Goal: Navigation & Orientation: Find specific page/section

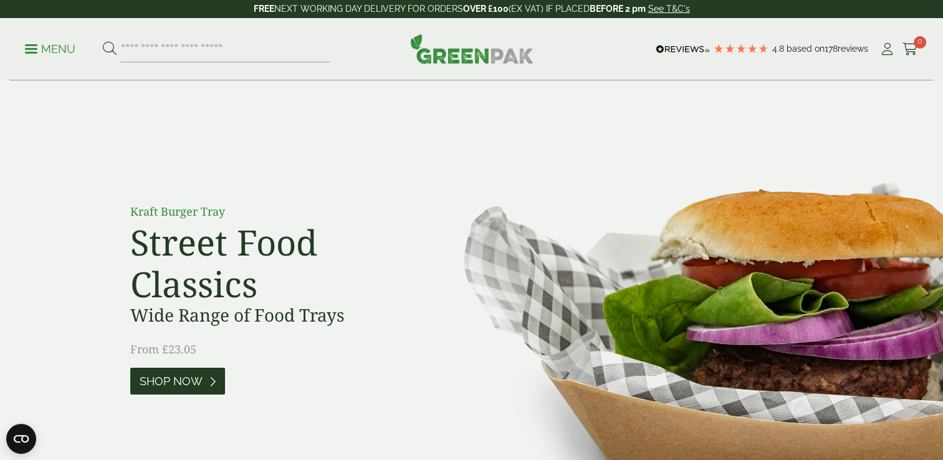
click at [182, 385] on span "Shop Now" at bounding box center [171, 381] width 63 height 14
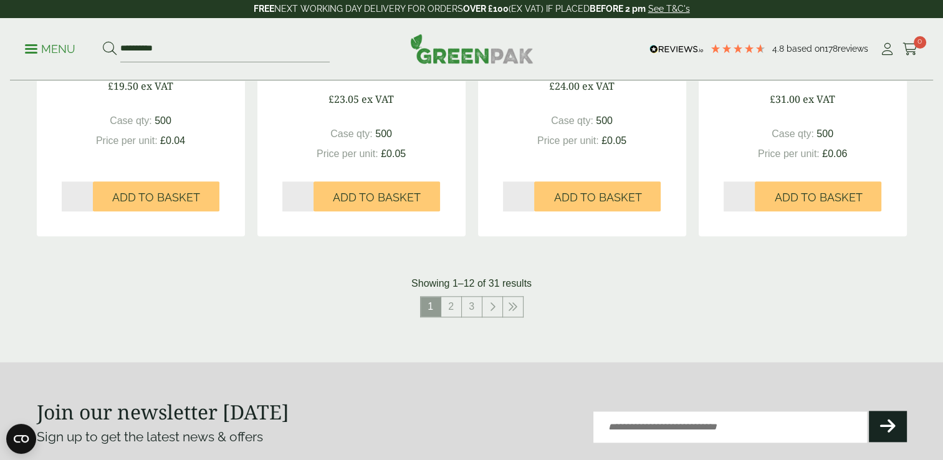
scroll to position [1371, 0]
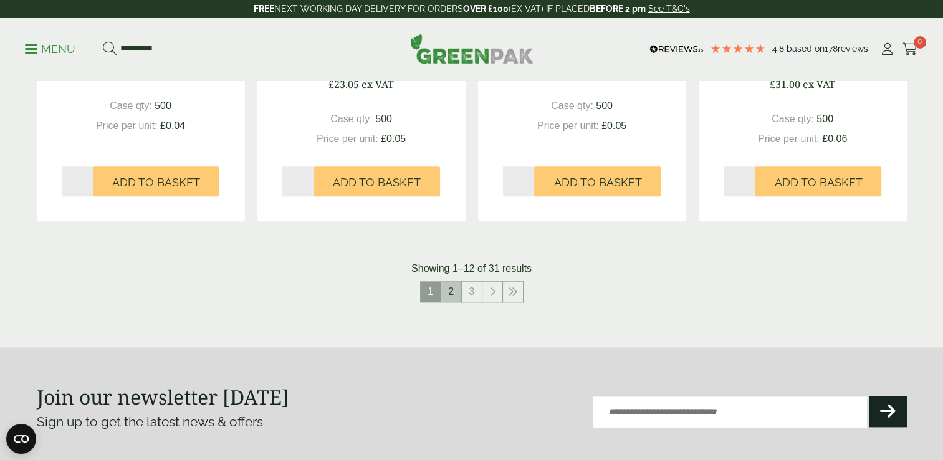
click at [448, 293] on link "2" at bounding box center [451, 292] width 20 height 20
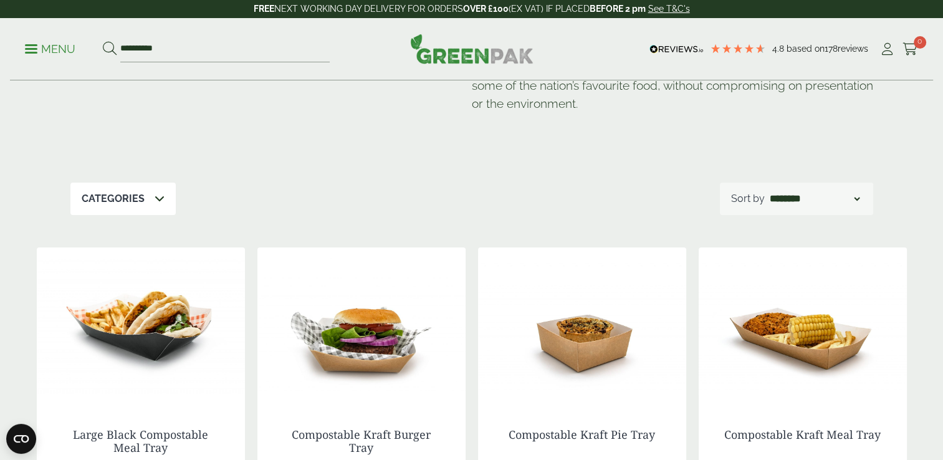
scroll to position [125, 0]
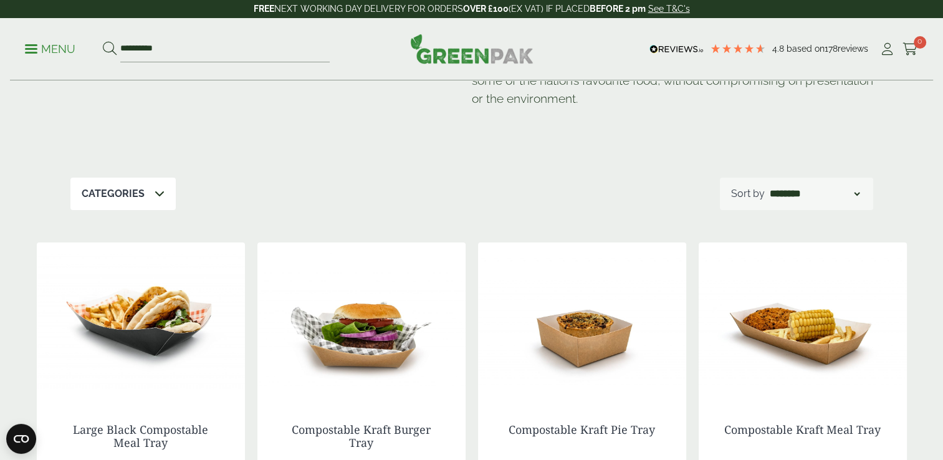
click at [860, 196] on select "**********" at bounding box center [814, 193] width 95 height 15
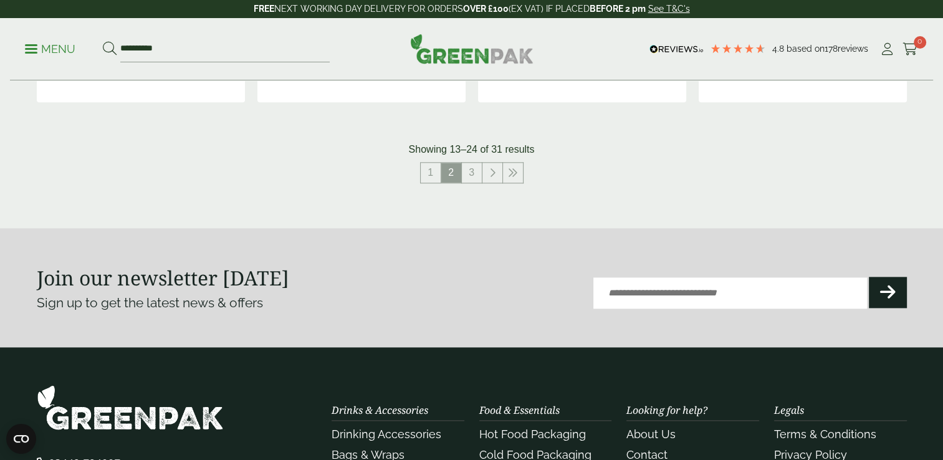
scroll to position [1495, 0]
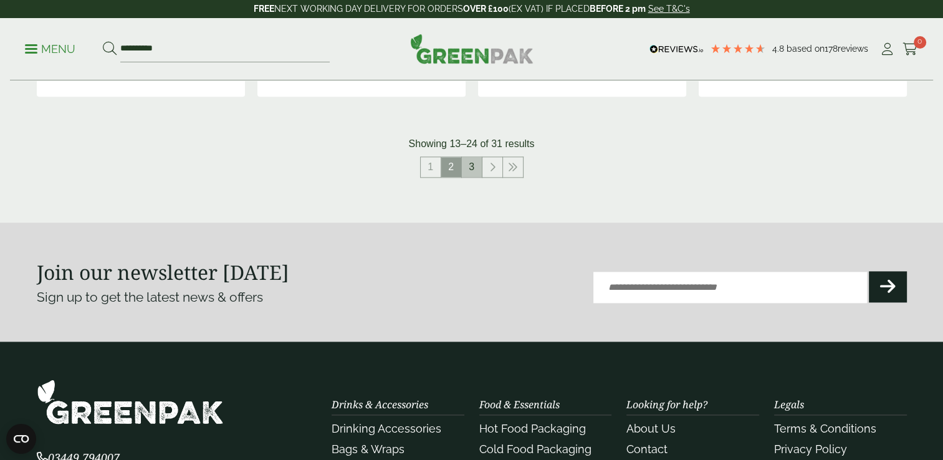
click at [473, 171] on link "3" at bounding box center [472, 167] width 20 height 20
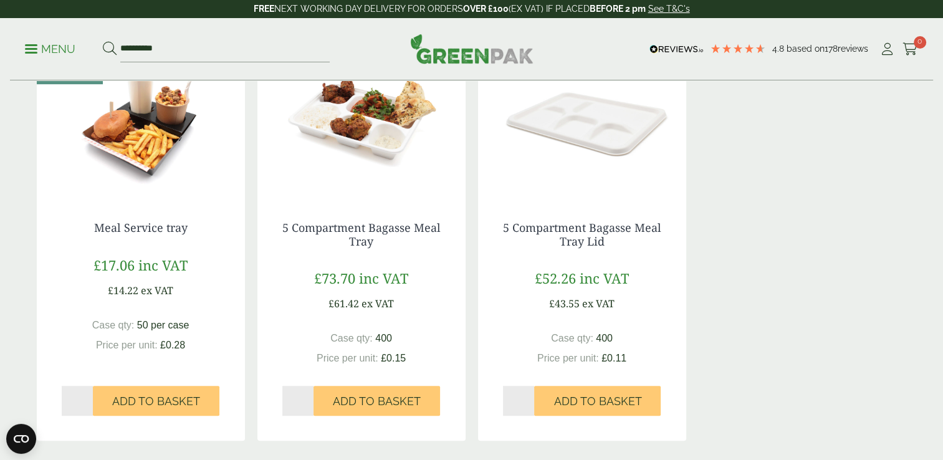
scroll to position [810, 0]
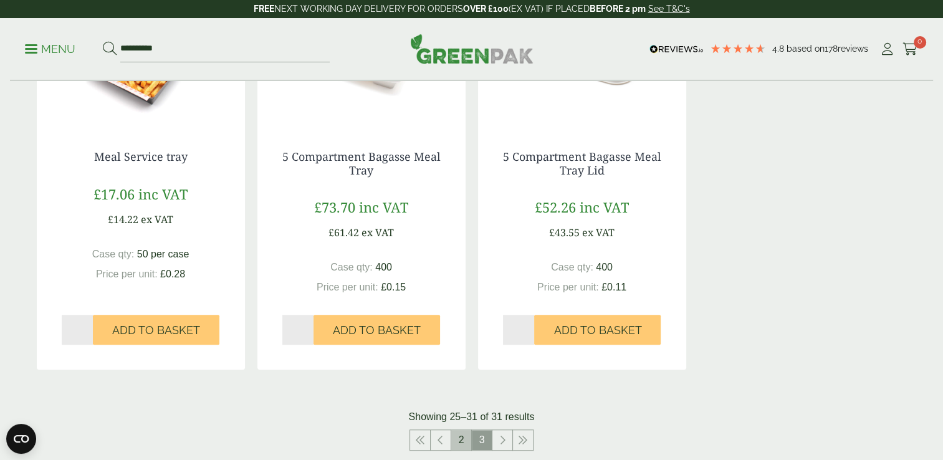
click at [463, 442] on link "2" at bounding box center [461, 440] width 20 height 20
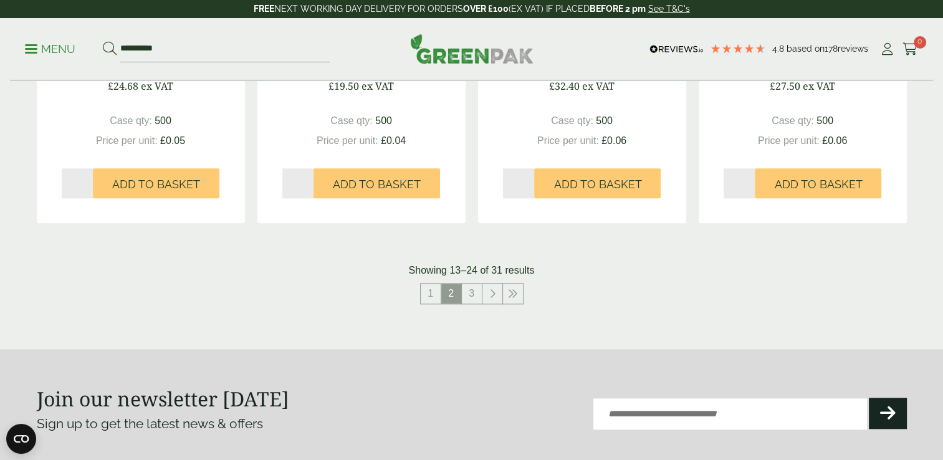
scroll to position [1371, 0]
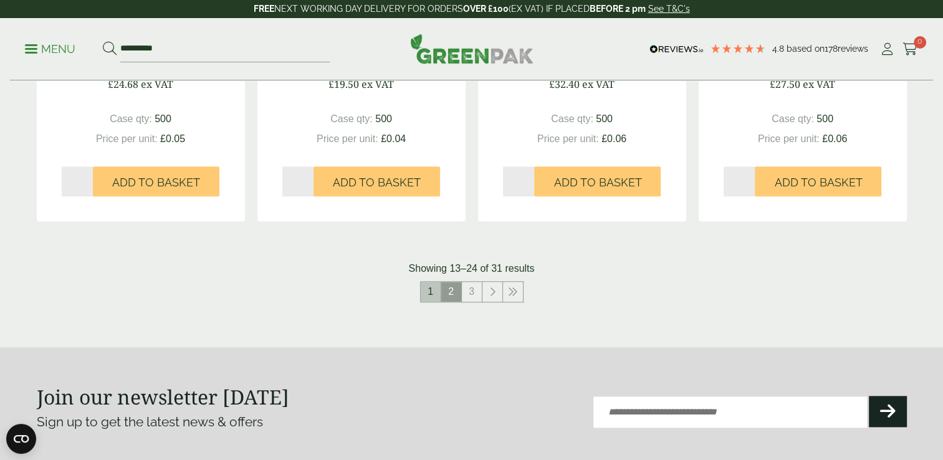
click at [433, 288] on link "1" at bounding box center [431, 292] width 20 height 20
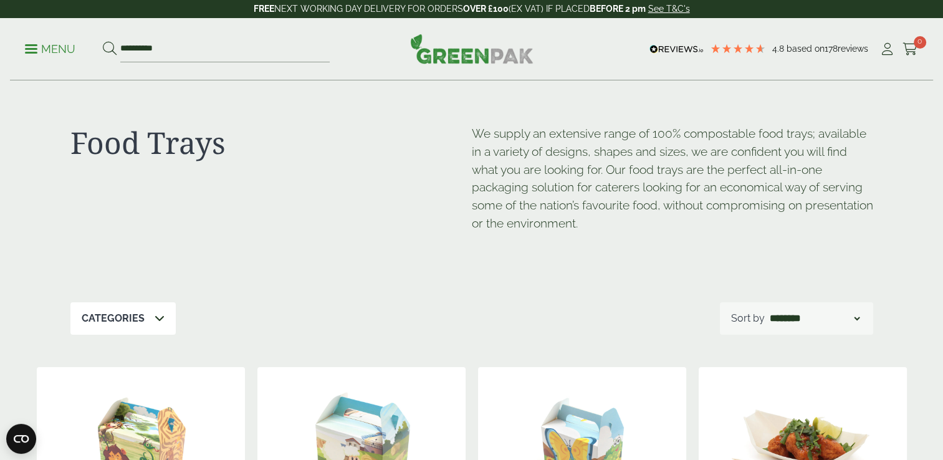
click at [157, 323] on span at bounding box center [159, 318] width 10 height 15
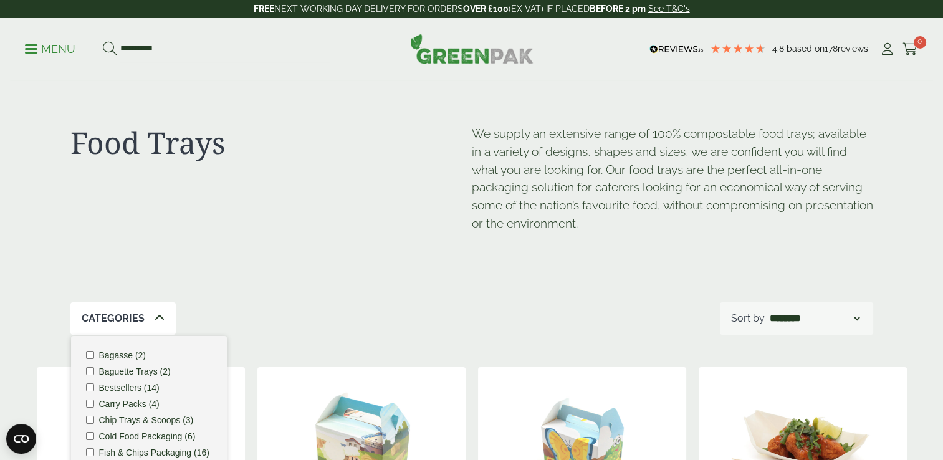
click at [157, 321] on icon at bounding box center [159, 318] width 10 height 10
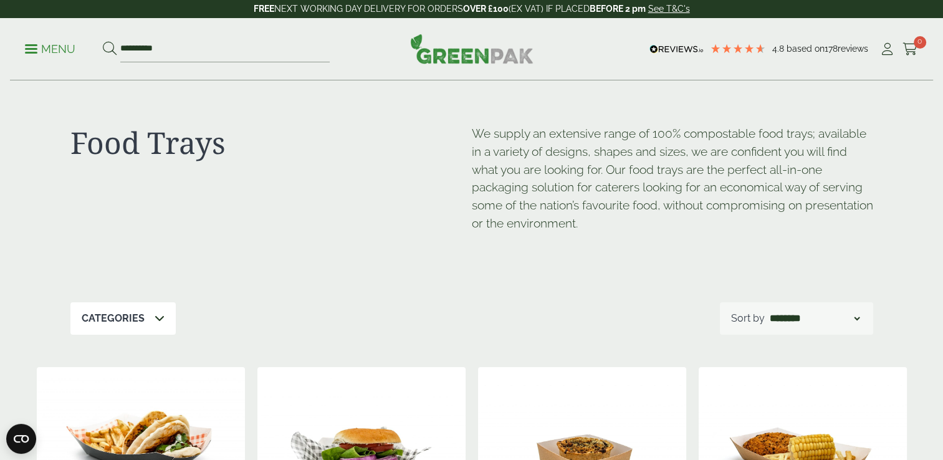
click at [32, 47] on p "Menu" at bounding box center [50, 49] width 50 height 15
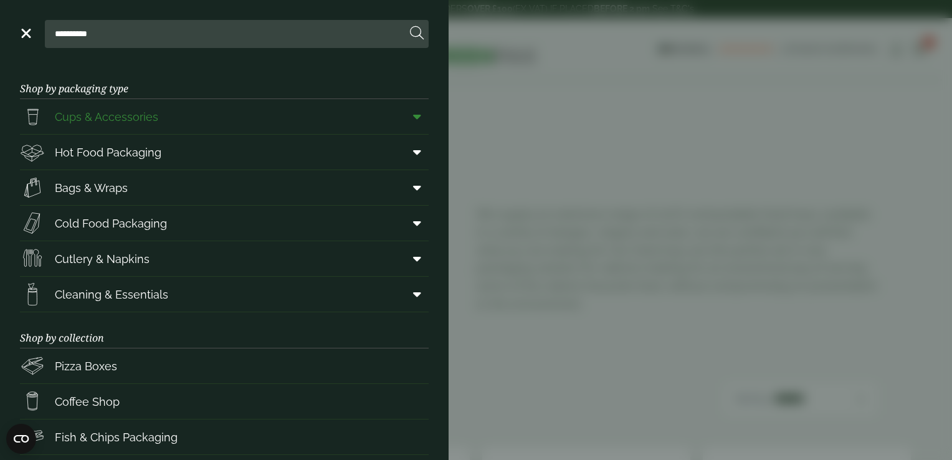
click at [413, 114] on icon at bounding box center [417, 116] width 8 height 12
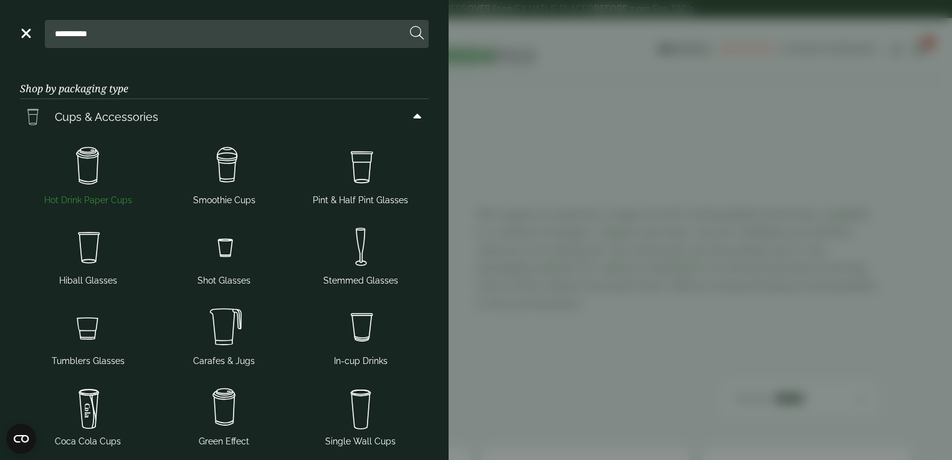
click at [93, 176] on img at bounding box center [88, 166] width 126 height 50
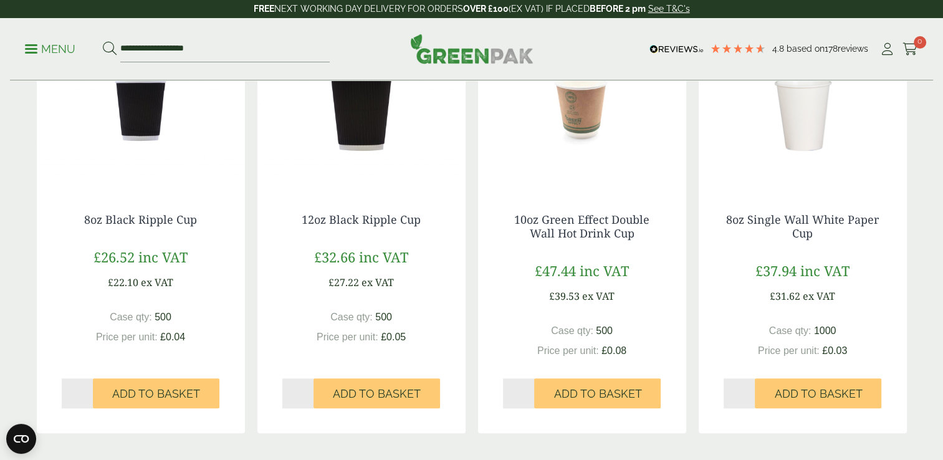
scroll to position [1371, 0]
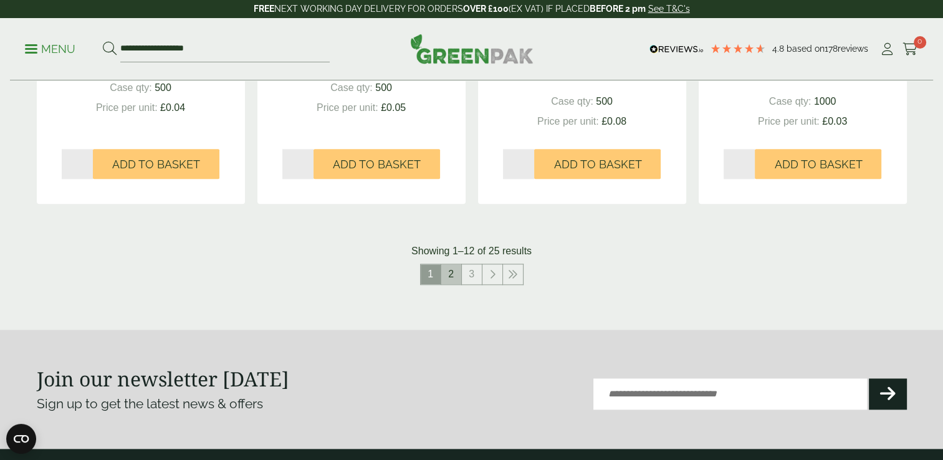
click at [452, 272] on link "2" at bounding box center [451, 274] width 20 height 20
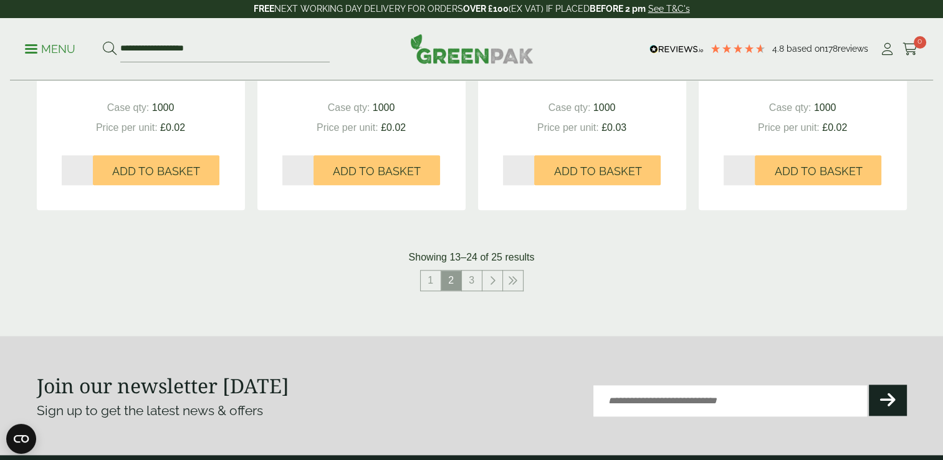
scroll to position [1371, 0]
